Goal: Information Seeking & Learning: Find specific fact

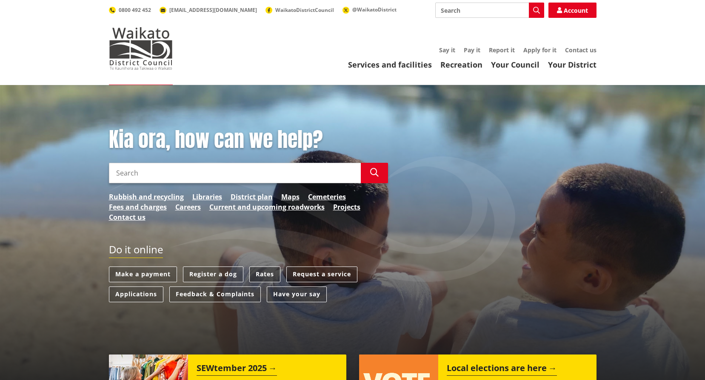
click at [268, 273] on link "Rates" at bounding box center [264, 275] width 31 height 16
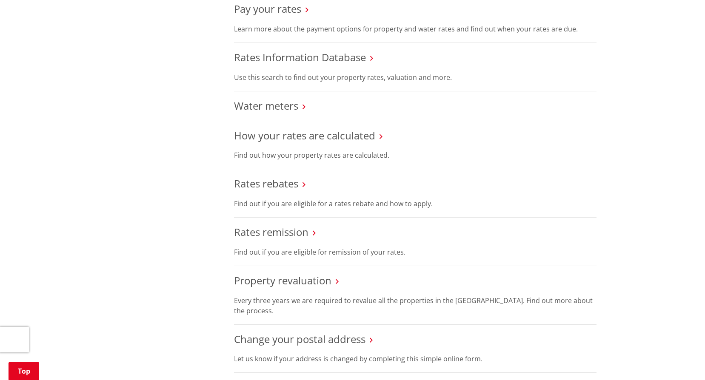
scroll to position [340, 0]
click at [282, 136] on link "How your rates are calculated" at bounding box center [304, 135] width 141 height 14
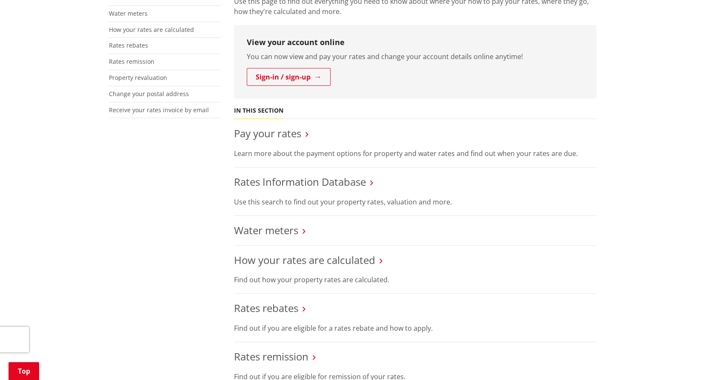
scroll to position [213, 0]
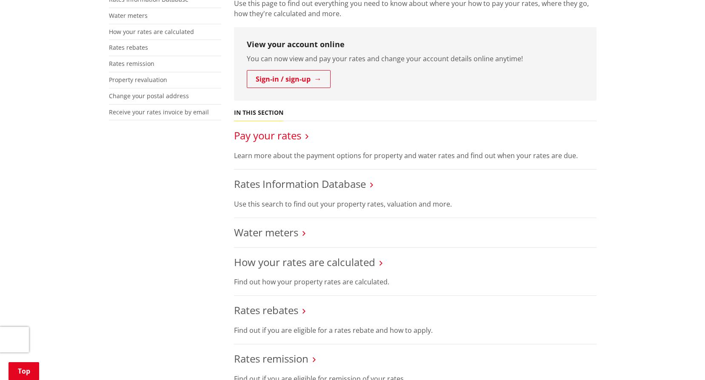
click at [277, 134] on link "Pay your rates" at bounding box center [267, 135] width 67 height 14
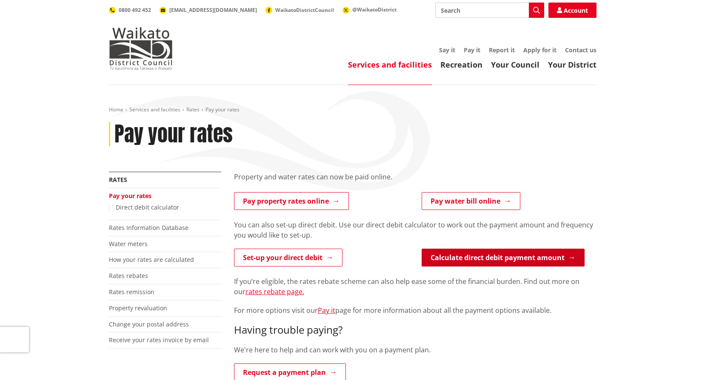
click at [492, 255] on link "Calculate direct debit payment amount" at bounding box center [502, 258] width 163 height 18
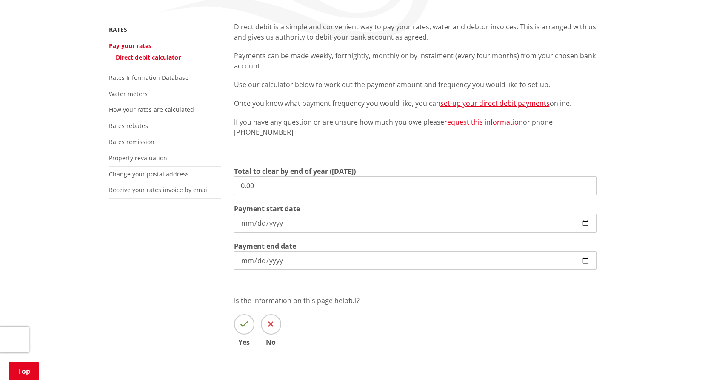
scroll to position [170, 0]
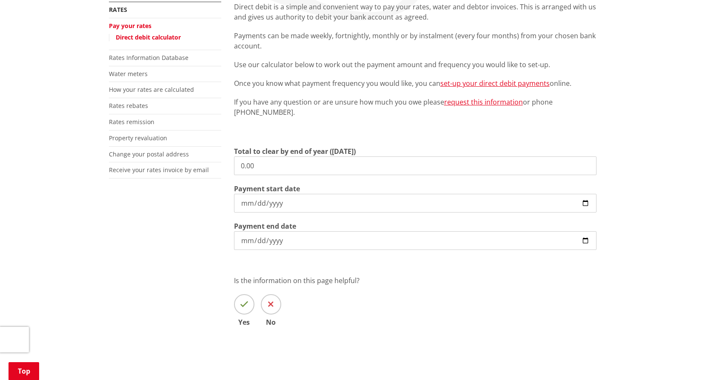
drag, startPoint x: 258, startPoint y: 167, endPoint x: 219, endPoint y: 166, distance: 38.7
click at [219, 166] on div "More from this section Rates Pay your rates Direct debit calculator Rates Infor…" at bounding box center [352, 177] width 500 height 350
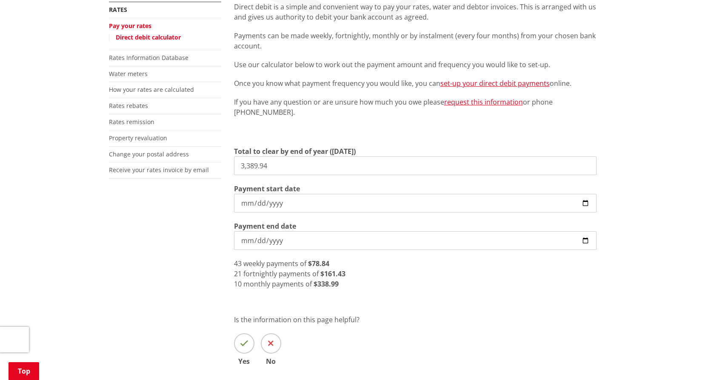
drag, startPoint x: 278, startPoint y: 165, endPoint x: 202, endPoint y: 163, distance: 76.6
click at [202, 163] on div "More from this section Rates Pay your rates Direct debit calculator Rates Infor…" at bounding box center [352, 196] width 500 height 389
type input "2,584.94"
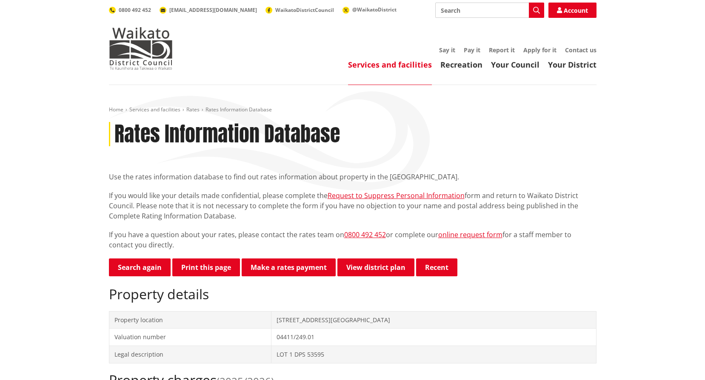
click at [477, 14] on input "Search" at bounding box center [489, 10] width 109 height 15
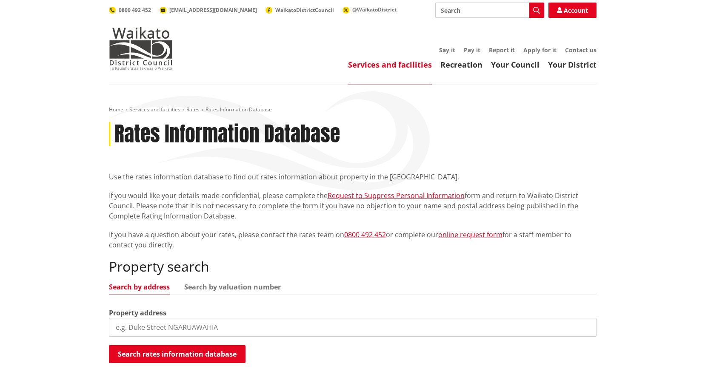
scroll to position [85, 0]
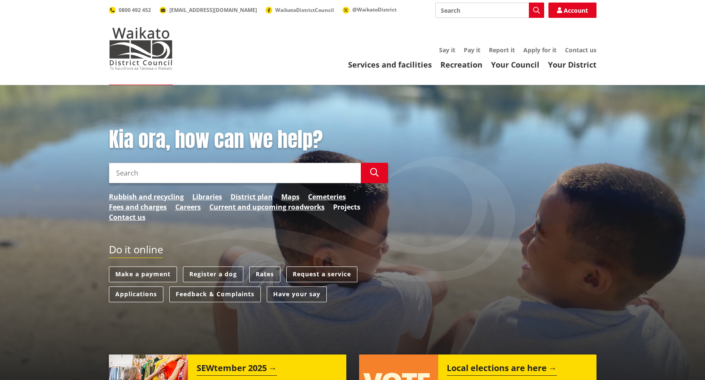
click at [352, 207] on link "Projects" at bounding box center [346, 207] width 27 height 10
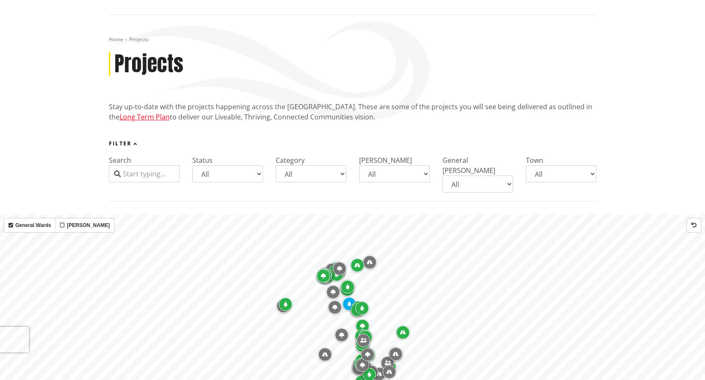
scroll to position [85, 0]
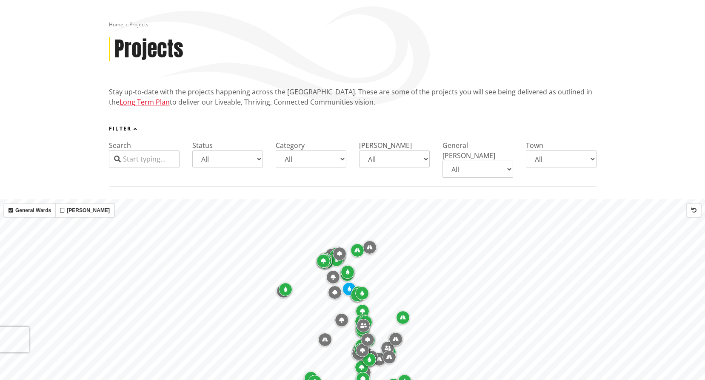
click at [162, 161] on input "Search" at bounding box center [144, 159] width 71 height 17
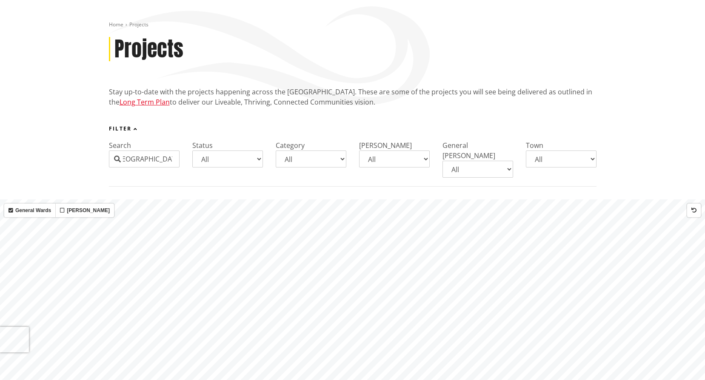
scroll to position [0, 13]
type input "horotiu bridge road"
drag, startPoint x: 524, startPoint y: 234, endPoint x: 389, endPoint y: 380, distance: 199.0
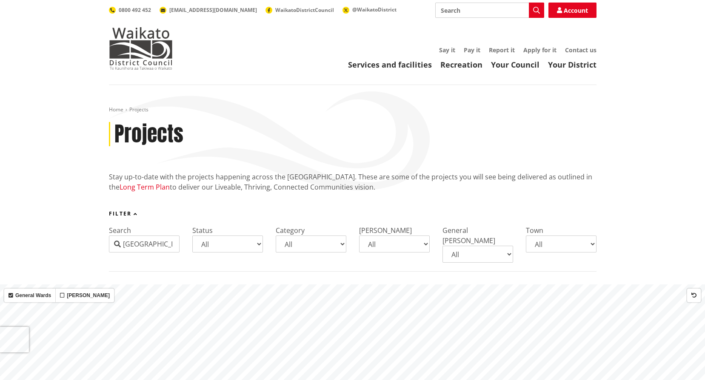
click at [135, 188] on link "Long Term Plan" at bounding box center [145, 186] width 50 height 9
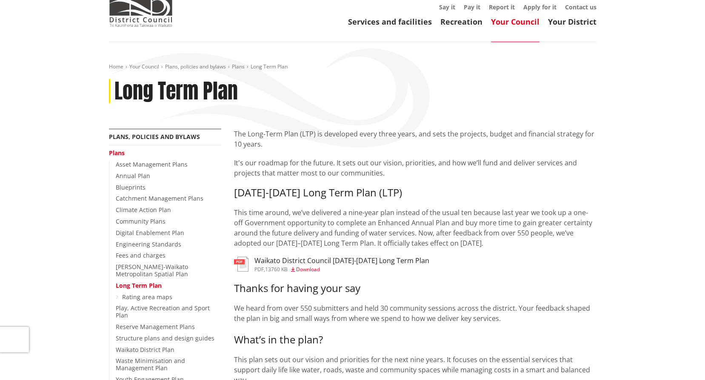
scroll to position [43, 0]
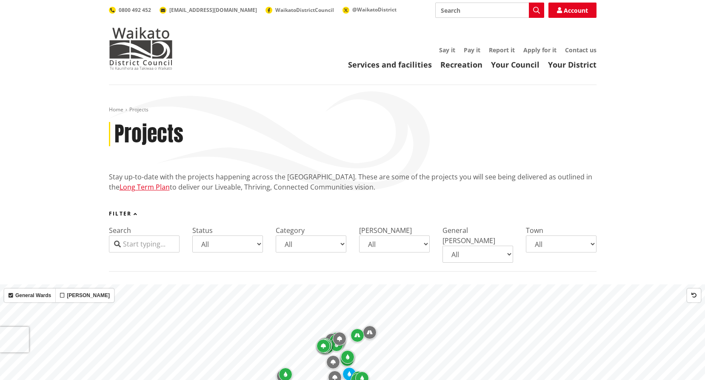
click at [477, 9] on input "Search" at bounding box center [489, 10] width 109 height 15
type input "authority to act"
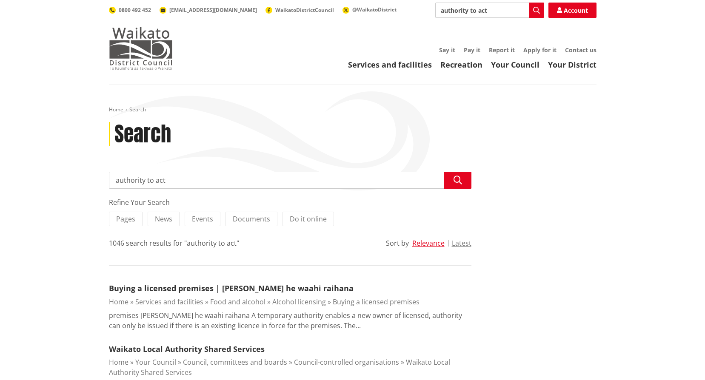
click at [155, 46] on img at bounding box center [141, 48] width 64 height 43
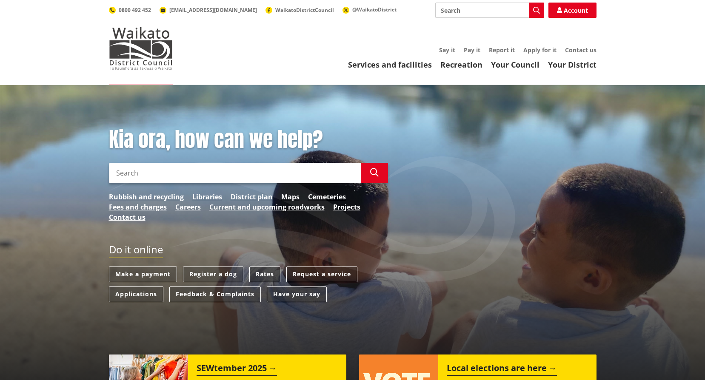
click at [268, 275] on link "Rates" at bounding box center [264, 275] width 31 height 16
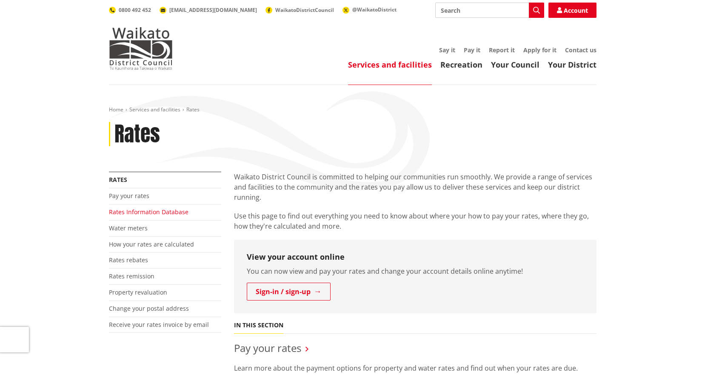
click at [136, 212] on link "Rates Information Database" at bounding box center [149, 212] width 80 height 8
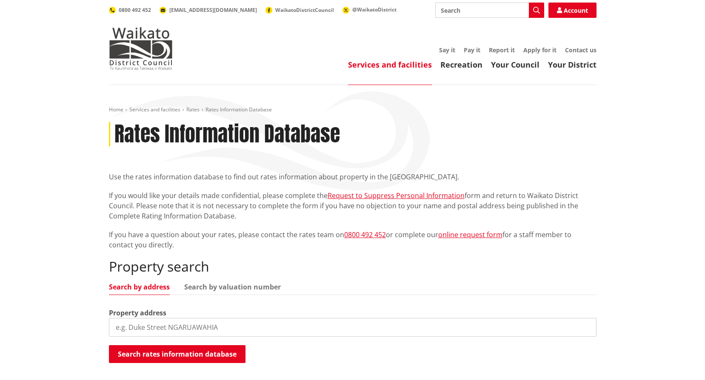
click at [273, 328] on input "search" at bounding box center [352, 327] width 487 height 19
type input "15 Waingaro r"
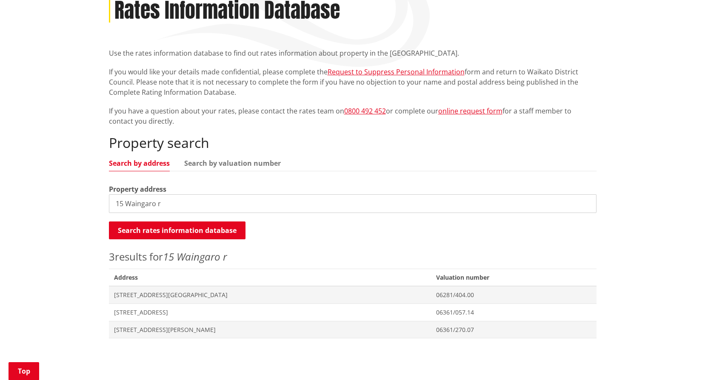
scroll to position [128, 0]
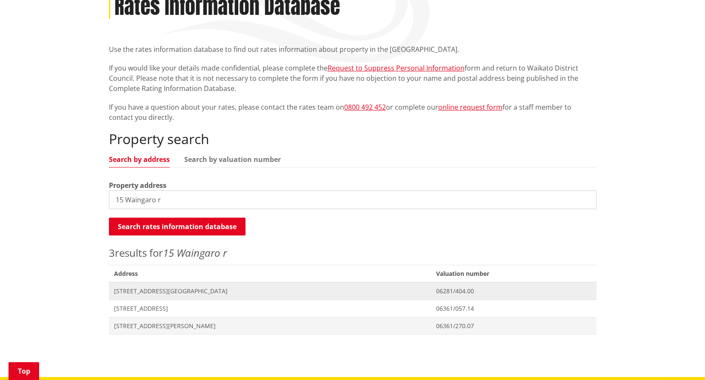
click at [156, 292] on span "[STREET_ADDRESS][GEOGRAPHIC_DATA]" at bounding box center [270, 291] width 312 height 9
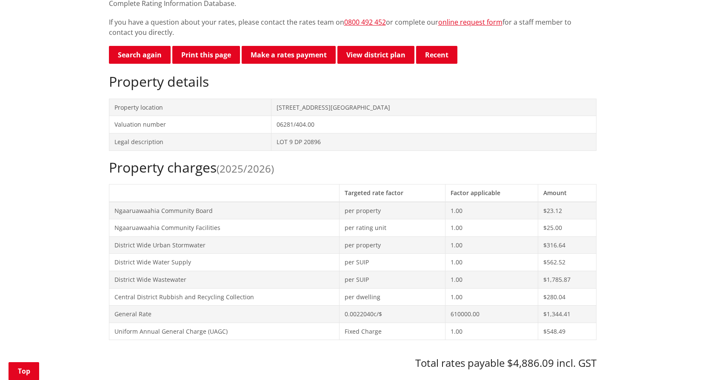
scroll to position [383, 0]
